Goal: Find specific page/section: Find specific page/section

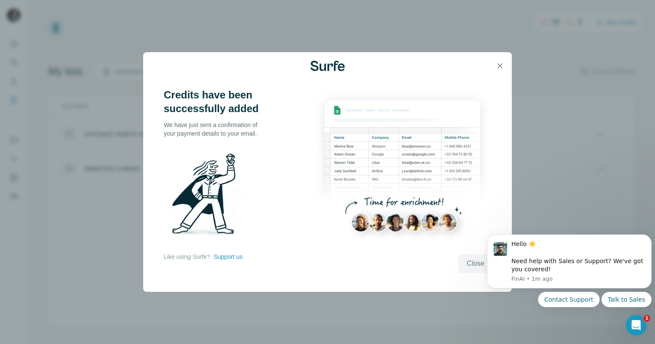
click at [479, 267] on span "Close" at bounding box center [476, 264] width 18 height 10
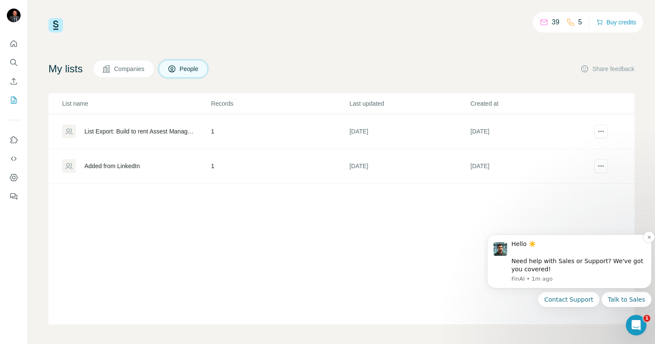
scroll to position [3, 0]
click at [553, 208] on div "List name Records Last updated Created at List Export: Build to rent Assest Man…" at bounding box center [341, 208] width 586 height 231
click at [144, 71] on span "Companies" at bounding box center [129, 68] width 31 height 9
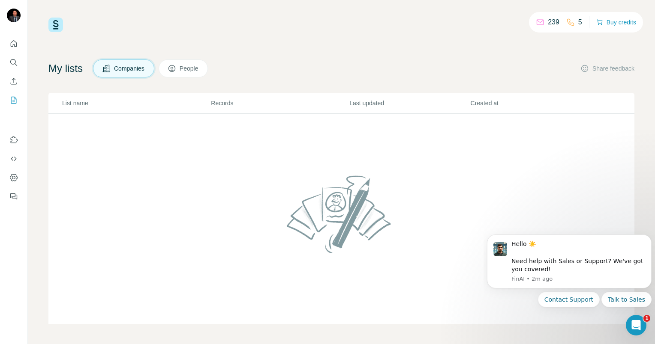
click at [145, 64] on span "Companies" at bounding box center [129, 68] width 31 height 9
click at [192, 66] on span "People" at bounding box center [190, 68] width 20 height 9
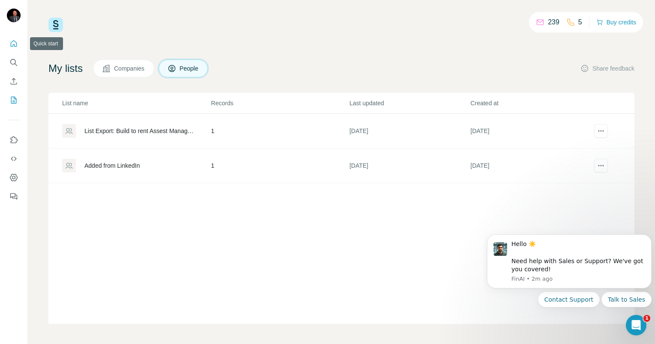
click at [13, 43] on icon "Quick start" at bounding box center [13, 43] width 9 height 9
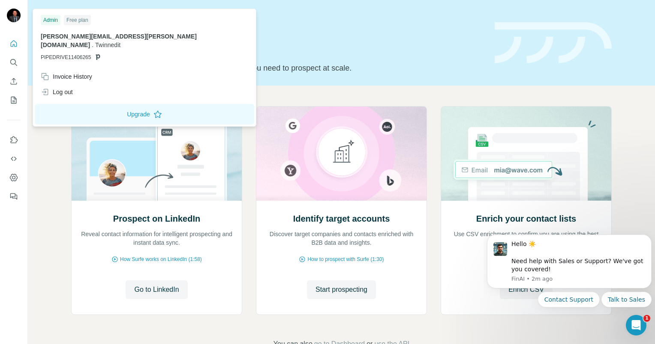
click at [20, 11] on div at bounding box center [14, 16] width 14 height 15
click at [15, 43] on icon "Quick start" at bounding box center [13, 43] width 9 height 9
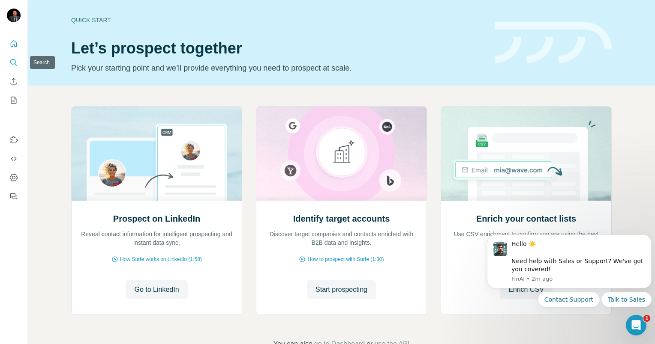
click at [15, 69] on button "Search" at bounding box center [14, 62] width 14 height 15
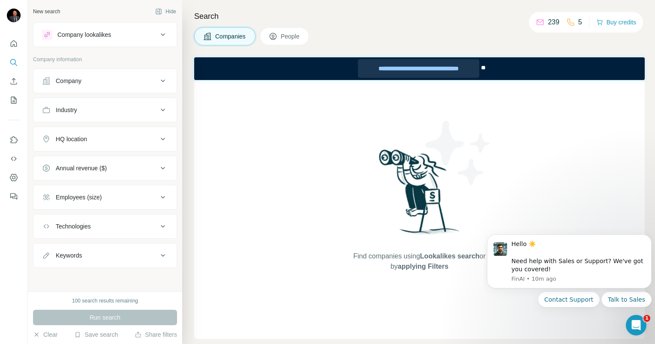
click at [469, 69] on div "**********" at bounding box center [418, 68] width 121 height 19
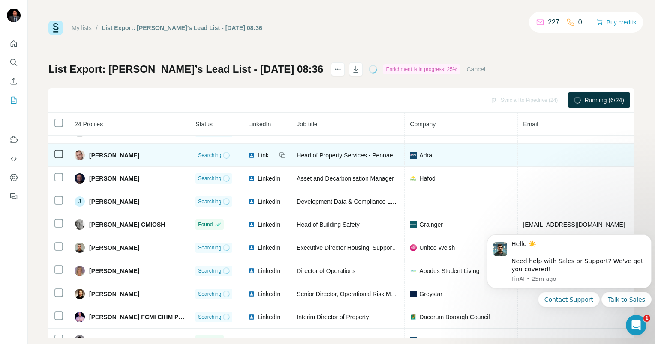
scroll to position [159, 0]
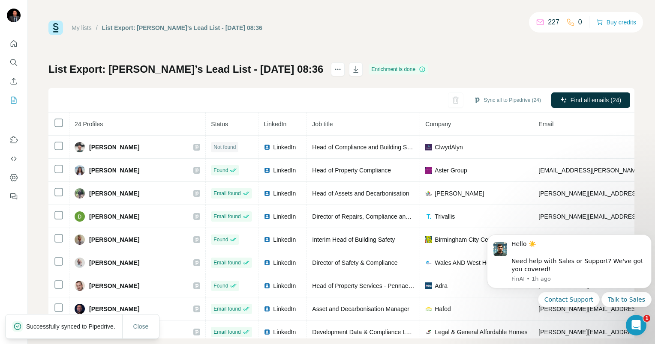
scroll to position [159, 0]
